Goal: Task Accomplishment & Management: Use online tool/utility

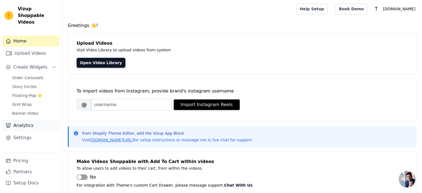
click at [32, 122] on link "Analytics" at bounding box center [30, 125] width 57 height 11
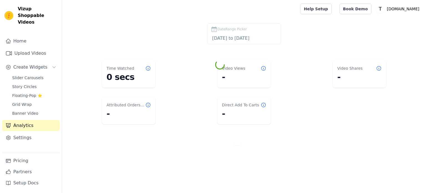
select select "7"
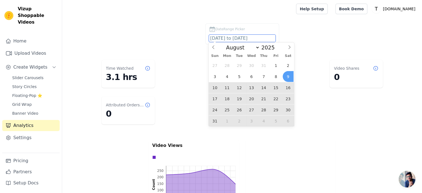
click at [240, 39] on input "[DATE] to [DATE]" at bounding box center [242, 38] width 67 height 7
click at [273, 65] on span "1" at bounding box center [275, 65] width 11 height 11
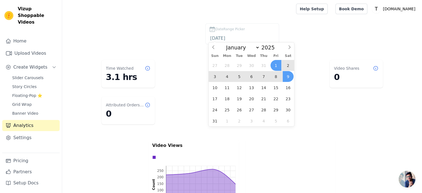
click at [288, 78] on span "9" at bounding box center [287, 76] width 11 height 11
type input "2025-08-01 to 2025-08-09"
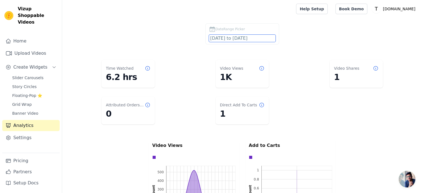
click at [253, 41] on input "2025-08-01 to 2025-08-09" at bounding box center [242, 38] width 67 height 7
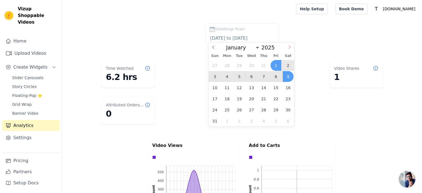
click at [287, 47] on icon at bounding box center [289, 47] width 4 height 4
select select "8"
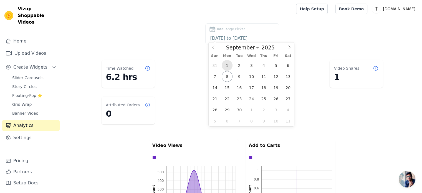
click at [230, 67] on span "1" at bounding box center [226, 65] width 11 height 11
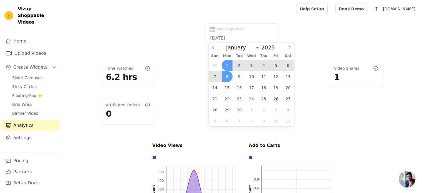
click at [231, 78] on span "8" at bounding box center [226, 76] width 11 height 11
type input "2025-09-01 to 2025-09-08"
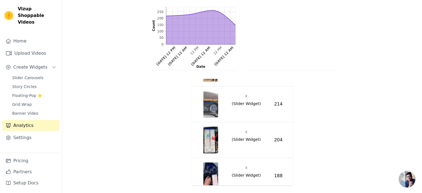
scroll to position [52, 0]
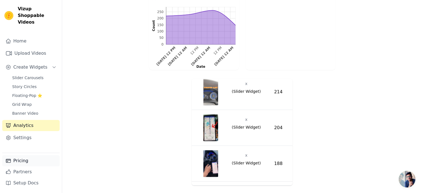
click at [22, 162] on link "Pricing" at bounding box center [30, 160] width 57 height 11
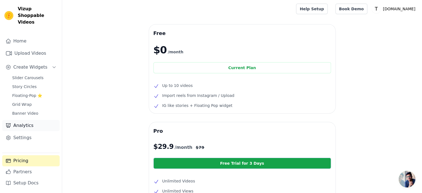
click at [7, 123] on icon "Sidebar" at bounding box center [8, 125] width 4 height 4
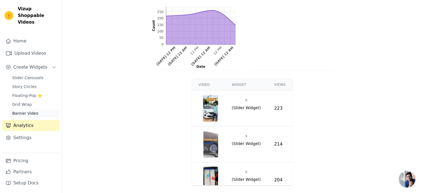
click at [34, 110] on span "Banner Video" at bounding box center [25, 113] width 26 height 6
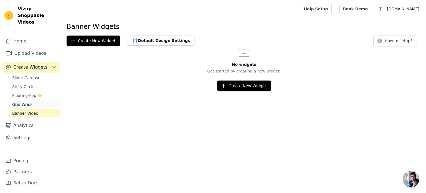
click at [32, 100] on link "Grid Wrap" at bounding box center [34, 104] width 51 height 8
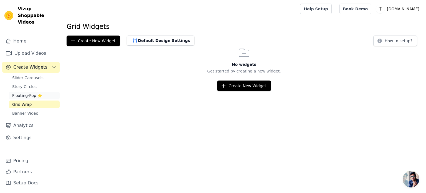
click at [27, 93] on span "Floating-Pop ⭐" at bounding box center [27, 96] width 30 height 6
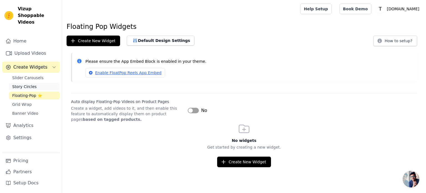
click at [27, 84] on span "Story Circles" at bounding box center [24, 87] width 24 height 6
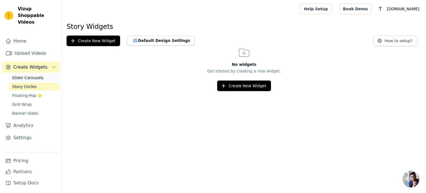
click at [28, 75] on span "Slider Carousels" at bounding box center [27, 78] width 31 height 6
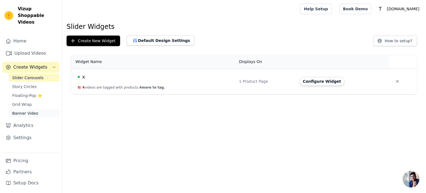
click at [30, 110] on span "Banner Video" at bounding box center [25, 113] width 26 height 6
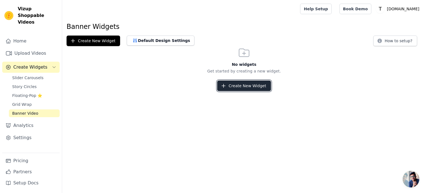
click at [258, 90] on button "Create New Widget" at bounding box center [243, 85] width 53 height 11
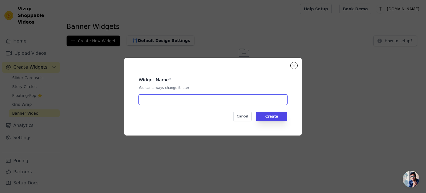
click at [217, 101] on input "text" at bounding box center [213, 99] width 149 height 11
type input "banner"
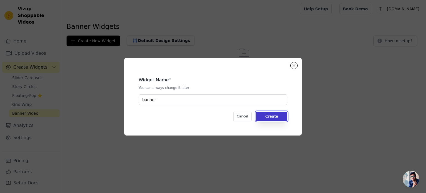
click at [282, 114] on button "Create" at bounding box center [271, 115] width 31 height 9
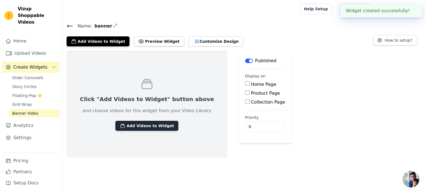
click at [146, 127] on button "Add Videos to Widget" at bounding box center [146, 126] width 63 height 10
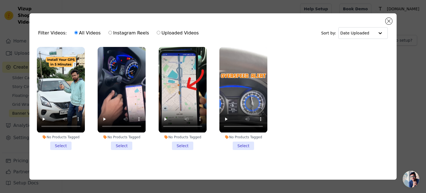
click at [62, 147] on li "No Products Tagged Select" at bounding box center [61, 98] width 48 height 103
click at [0, 0] on input "No Products Tagged Select" at bounding box center [0, 0] width 0 height 0
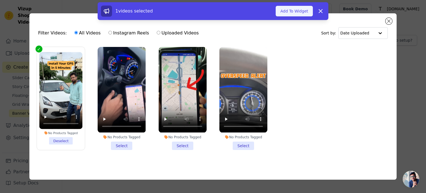
click at [304, 13] on button "Add To Widget" at bounding box center [294, 11] width 37 height 11
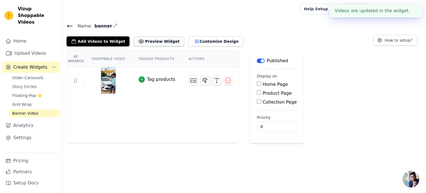
click at [154, 40] on button "Preview Widget" at bounding box center [159, 41] width 50 height 10
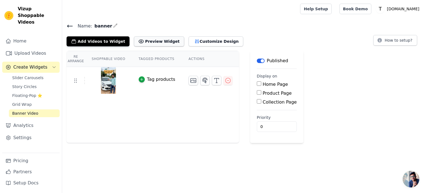
click at [140, 40] on button "Preview Widget" at bounding box center [159, 41] width 50 height 10
click at [224, 78] on button "button" at bounding box center [227, 80] width 9 height 9
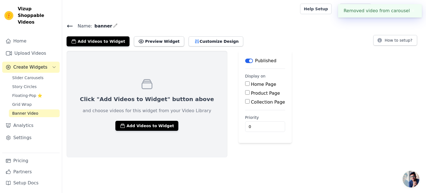
click at [70, 25] on icon at bounding box center [70, 26] width 7 height 7
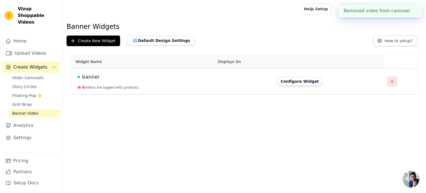
click at [389, 83] on icon "button" at bounding box center [392, 81] width 6 height 6
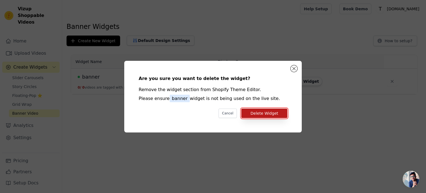
click at [265, 116] on button "Delete Widget" at bounding box center [264, 112] width 46 height 9
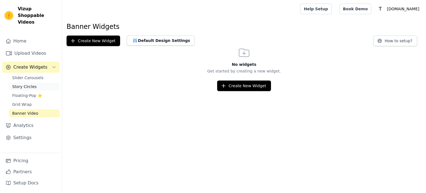
click at [22, 84] on span "Story Circles" at bounding box center [24, 87] width 24 height 6
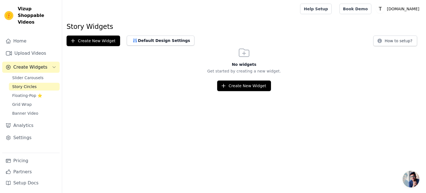
click at [239, 91] on html "Vizup Shoppable Videos Home Upload Videos Create Widgets Slider Carousels Story…" at bounding box center [213, 45] width 426 height 91
click at [236, 87] on button "Create New Widget" at bounding box center [243, 85] width 53 height 11
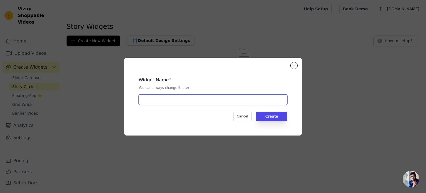
click at [200, 97] on input "text" at bounding box center [213, 99] width 149 height 11
type input "xxx"
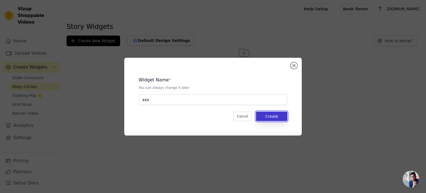
click at [261, 113] on button "Create" at bounding box center [271, 115] width 31 height 9
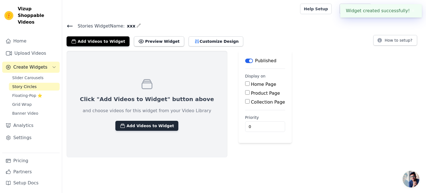
click at [127, 122] on button "Add Videos to Widget" at bounding box center [146, 126] width 63 height 10
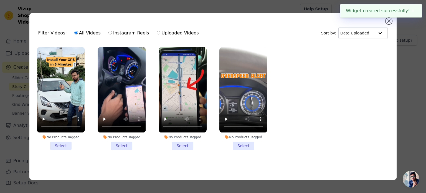
click at [57, 146] on li "No Products Tagged Select" at bounding box center [61, 98] width 48 height 103
click at [0, 0] on input "No Products Tagged Select" at bounding box center [0, 0] width 0 height 0
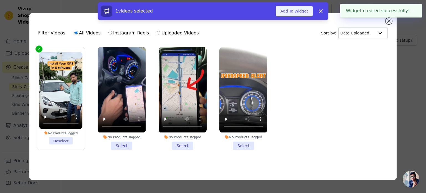
click at [292, 14] on button "Add To Widget" at bounding box center [294, 11] width 37 height 11
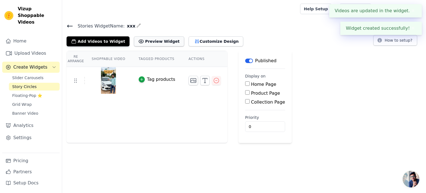
click at [141, 39] on button "Preview Widget" at bounding box center [159, 41] width 50 height 10
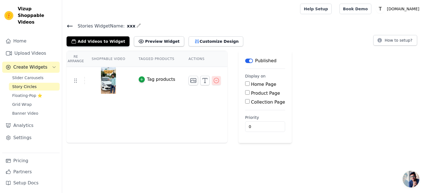
click at [213, 80] on icon "button" at bounding box center [216, 80] width 7 height 7
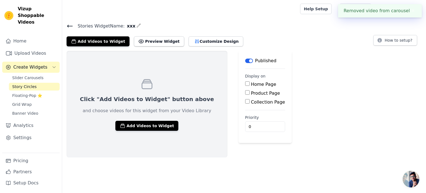
click at [71, 26] on icon at bounding box center [69, 26] width 5 height 2
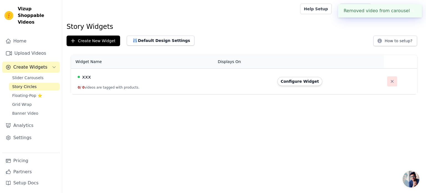
click at [390, 81] on icon "button" at bounding box center [392, 81] width 6 height 6
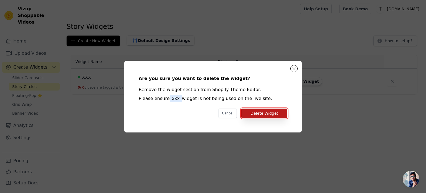
click at [260, 109] on button "Delete Widget" at bounding box center [264, 112] width 46 height 9
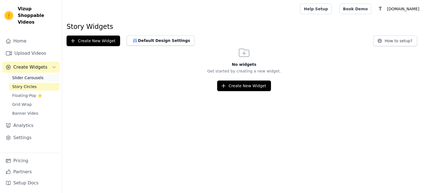
click at [25, 75] on span "Slider Carousels" at bounding box center [27, 78] width 31 height 6
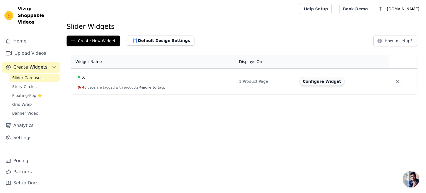
click at [313, 81] on button "Configure Widget" at bounding box center [321, 81] width 45 height 9
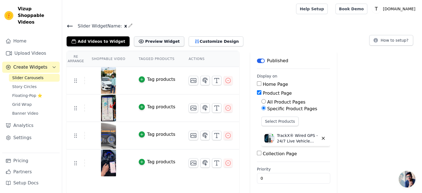
click at [154, 44] on button "Preview Widget" at bounding box center [159, 41] width 50 height 10
click at [190, 105] on icon "button" at bounding box center [193, 108] width 7 height 7
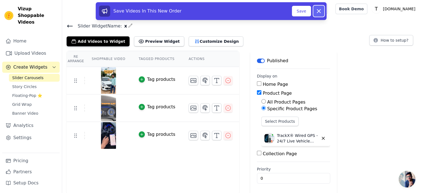
click at [321, 11] on icon at bounding box center [318, 11] width 7 height 7
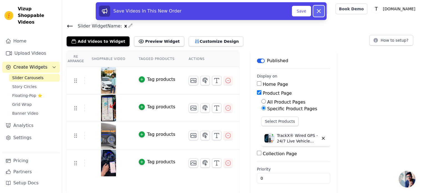
click at [320, 14] on icon at bounding box center [318, 11] width 7 height 7
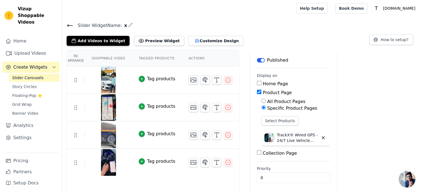
scroll to position [1, 0]
click at [262, 167] on label "Priority" at bounding box center [293, 168] width 73 height 6
click at [262, 172] on input "0" at bounding box center [293, 177] width 73 height 11
type input "1"
click at [310, 174] on input "1" at bounding box center [293, 177] width 73 height 11
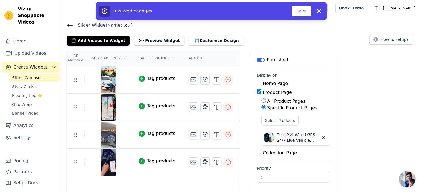
click at [304, 16] on div "unsaved changes Save Dismiss" at bounding box center [211, 11] width 224 height 11
click at [309, 13] on button "Save" at bounding box center [301, 11] width 19 height 11
click at [305, 14] on button "Save" at bounding box center [301, 11] width 19 height 11
click at [300, 11] on button "Save" at bounding box center [301, 11] width 19 height 11
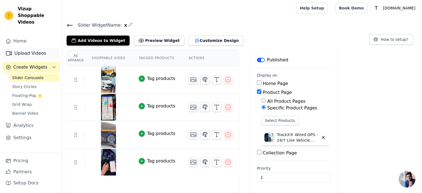
click at [30, 48] on link "Upload Videos" at bounding box center [30, 53] width 57 height 11
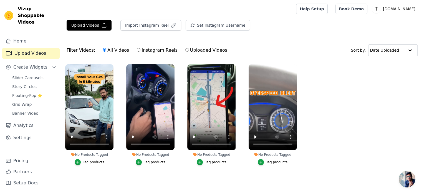
click at [120, 171] on ul "No Products Tagged Tag products No Products Tagged Tag products No Products Tag…" at bounding box center [242, 120] width 360 height 118
click at [30, 170] on link "Partners" at bounding box center [30, 171] width 57 height 11
